Goal: Understand process/instructions: Learn how to perform a task or action

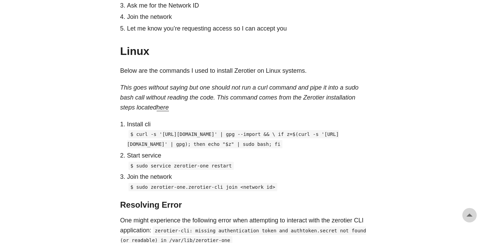
scroll to position [462, 0]
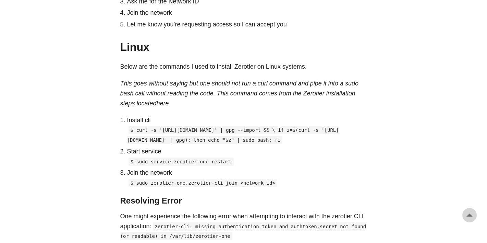
copy code "curl -s '[URL][DOMAIN_NAME]' | gpg --import && \ if z=$(curl -s '[URL][DOMAIN_N…"
drag, startPoint x: 234, startPoint y: 157, endPoint x: 135, endPoint y: 130, distance: 102.6
click at [135, 130] on p "$ curl -s '[URL][DOMAIN_NAME]' | gpg --import && \ if z=$(curl -s '[URL][DOMAIN…" at bounding box center [247, 135] width 240 height 20
click at [260, 156] on p "Start service" at bounding box center [247, 151] width 240 height 10
copy code "curl -s '[URL][DOMAIN_NAME]' | gpg --import && \ if z=$(curl -s '[URL][DOMAIN_N…"
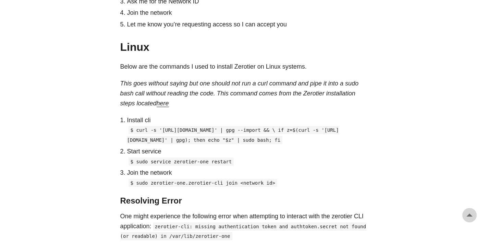
drag, startPoint x: 136, startPoint y: 127, endPoint x: 234, endPoint y: 158, distance: 103.0
click at [234, 145] on p "$ curl -s '[URL][DOMAIN_NAME]' | gpg --import && \ if z=$(curl -s '[URL][DOMAIN…" at bounding box center [247, 135] width 240 height 20
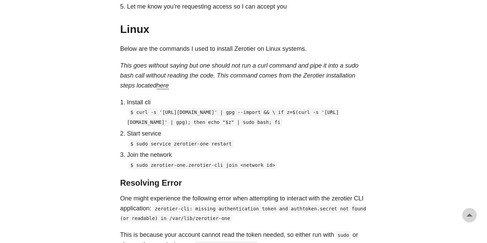
scroll to position [482, 0]
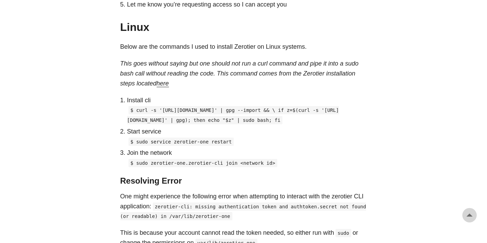
click at [178, 146] on code "$ sudo service zerotier-one restart" at bounding box center [182, 142] width 106 height 8
click at [187, 146] on code "$ sudo service zerotier-one restart" at bounding box center [182, 142] width 106 height 8
click at [182, 167] on code "$ sudo zerotier-one.zerotier-cli join <network id>" at bounding box center [203, 163] width 149 height 8
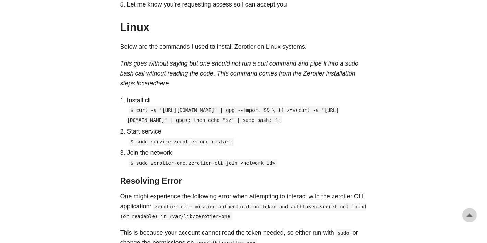
click at [182, 167] on code "$ sudo zerotier-one.zerotier-cli join <network id>" at bounding box center [203, 163] width 149 height 8
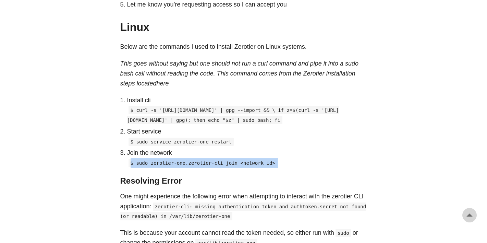
click at [191, 167] on code "$ sudo zerotier-one.zerotier-cli join <network id>" at bounding box center [203, 163] width 149 height 8
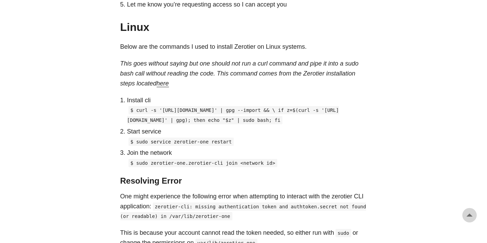
click at [200, 167] on code "$ sudo zerotier-one.zerotier-cli join <network id>" at bounding box center [203, 163] width 149 height 8
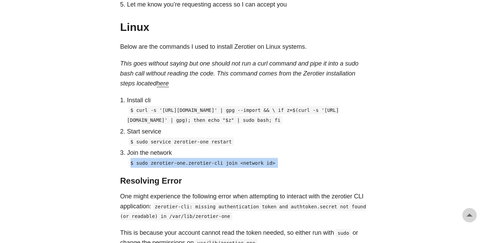
click at [206, 167] on code "$ sudo zerotier-one.zerotier-cli join <network id>" at bounding box center [203, 163] width 149 height 8
drag, startPoint x: 137, startPoint y: 108, endPoint x: 239, endPoint y: 139, distance: 106.9
click at [239, 125] on p "$ curl -s '[URL][DOMAIN_NAME]' | gpg --import && \ if z=$(curl -s '[URL][DOMAIN…" at bounding box center [247, 115] width 240 height 20
copy code "curl -s '[URL][DOMAIN_NAME]' | gpg --import && \ if z=$(curl -s '[URL][DOMAIN_N…"
click at [164, 86] on div "I often use Zerotier to connect machines across multiple networks to have a sin…" at bounding box center [243, 60] width 247 height 376
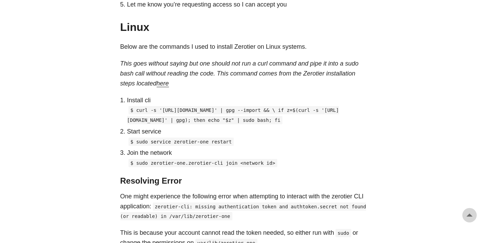
click at [167, 80] on link "here" at bounding box center [163, 83] width 12 height 7
